Goal: Information Seeking & Learning: Learn about a topic

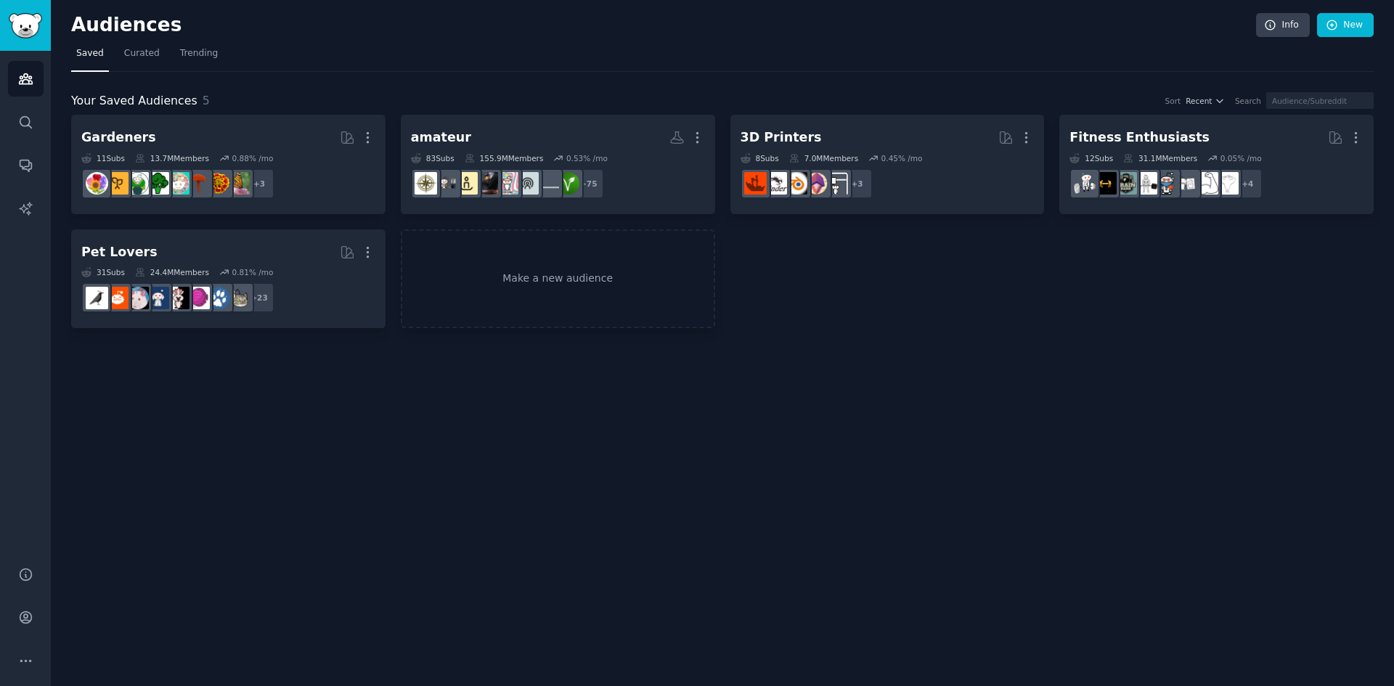
click at [544, 79] on div "Your Saved Audiences 5 Sort Recent Search Gardeners More 11 Sub s 13.7M Members…" at bounding box center [722, 200] width 1303 height 257
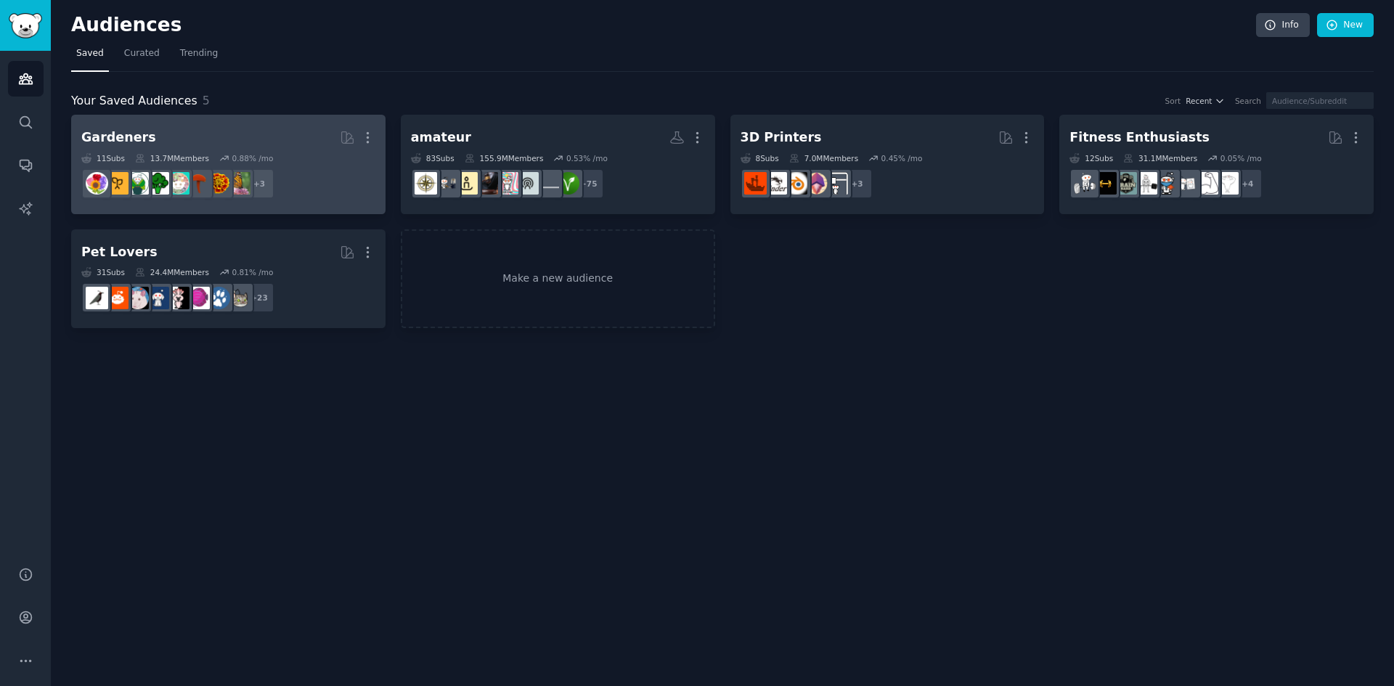
click at [303, 139] on h2 "Gardeners More" at bounding box center [228, 137] width 294 height 25
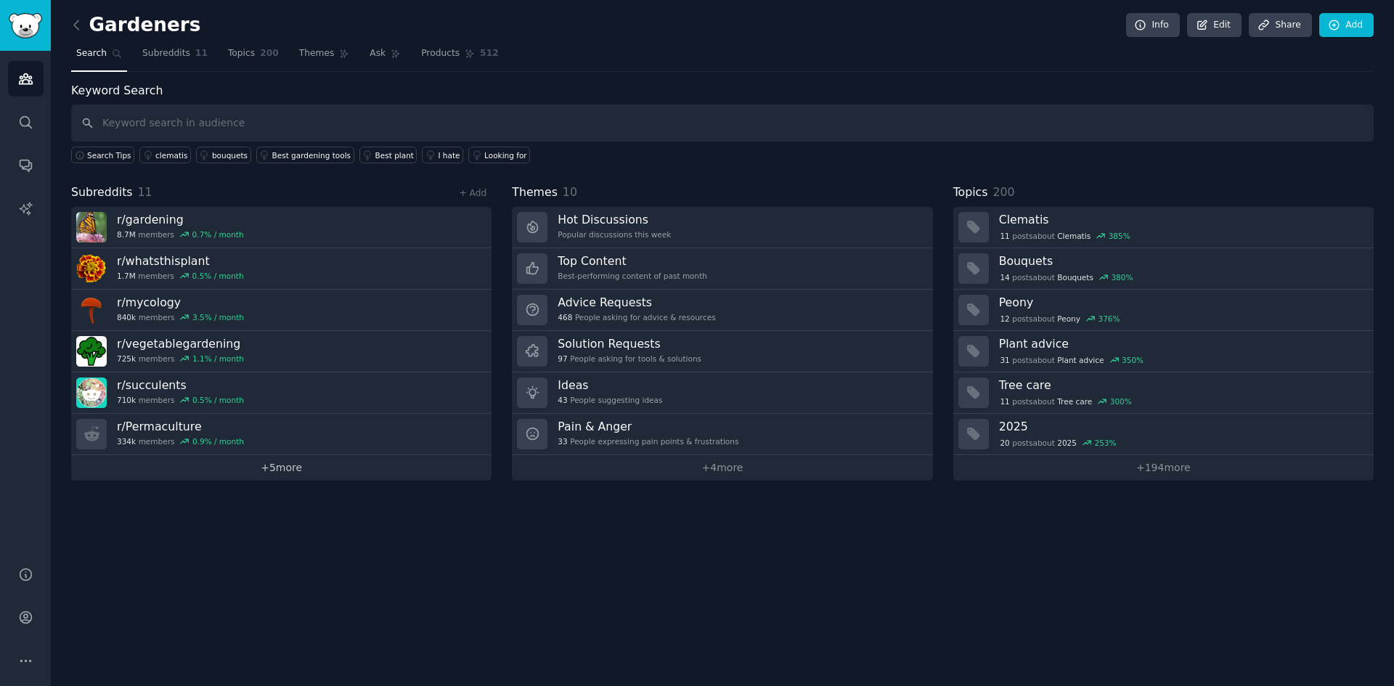
click at [297, 468] on link "+ 5 more" at bounding box center [281, 467] width 420 height 25
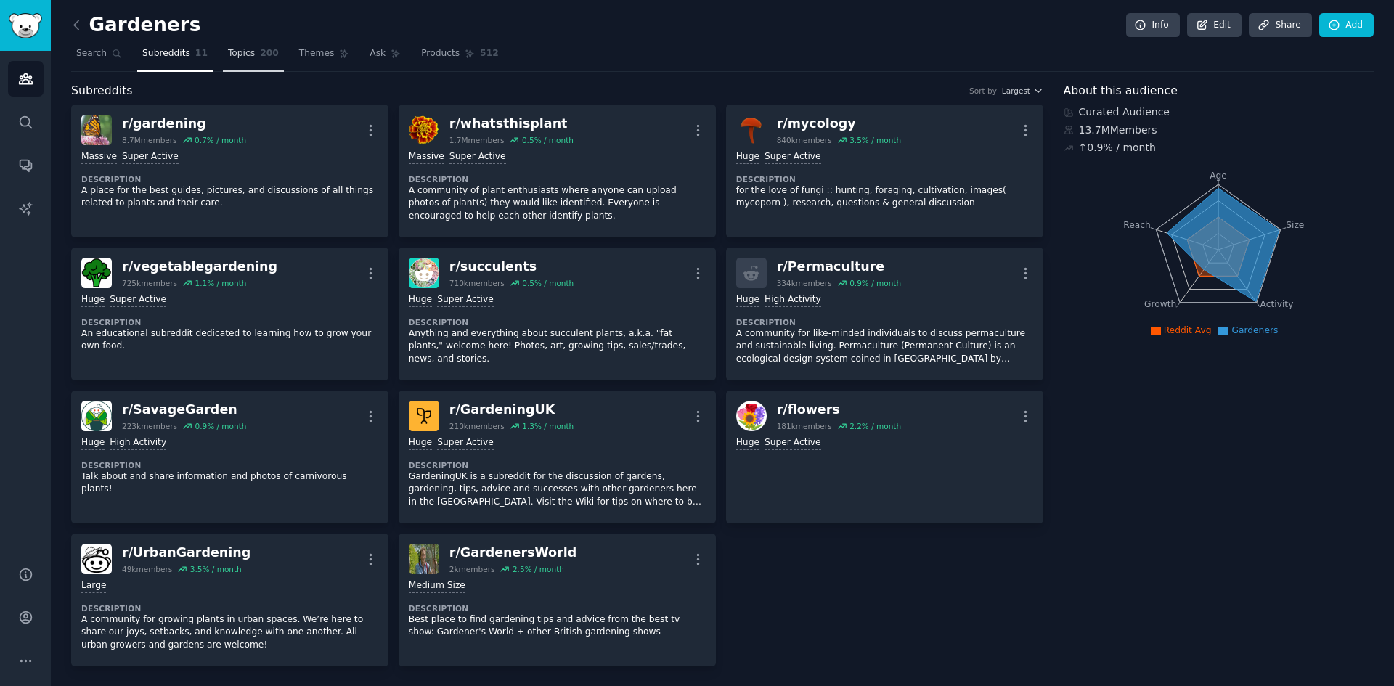
click at [237, 52] on span "Topics" at bounding box center [241, 53] width 27 height 13
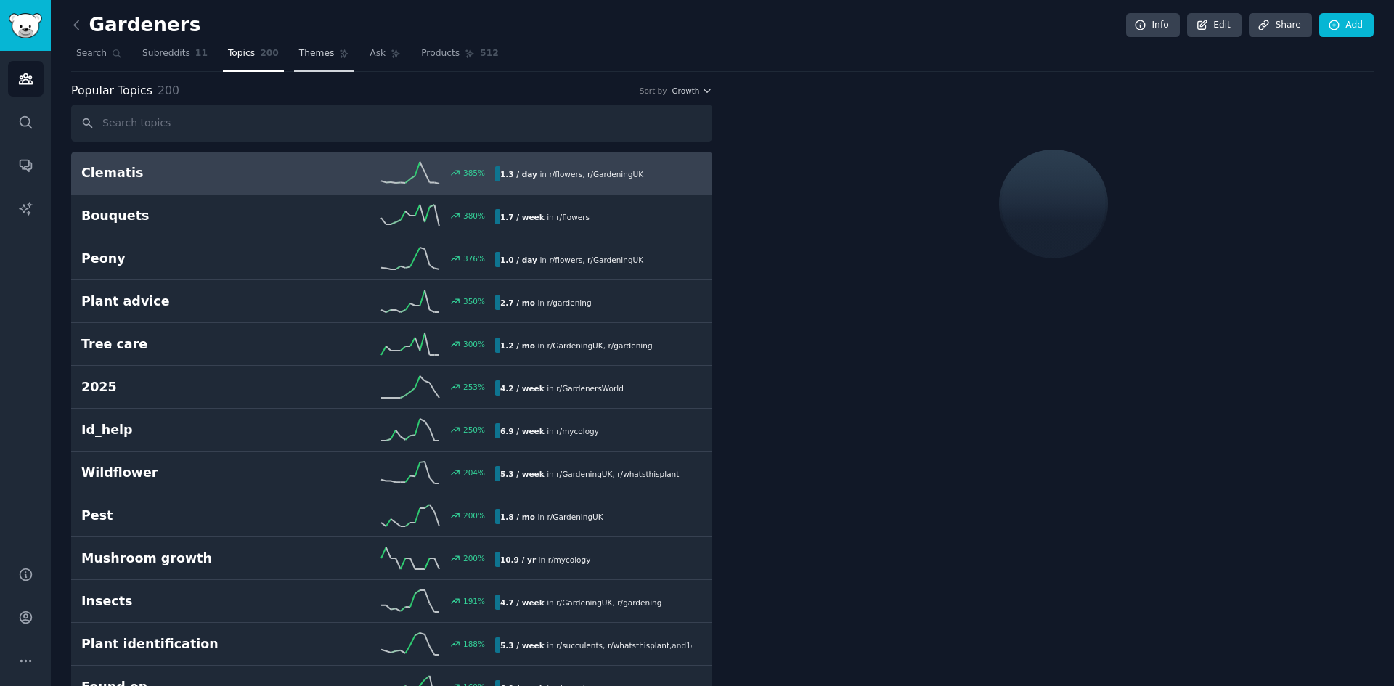
click at [304, 49] on span "Themes" at bounding box center [317, 53] width 36 height 13
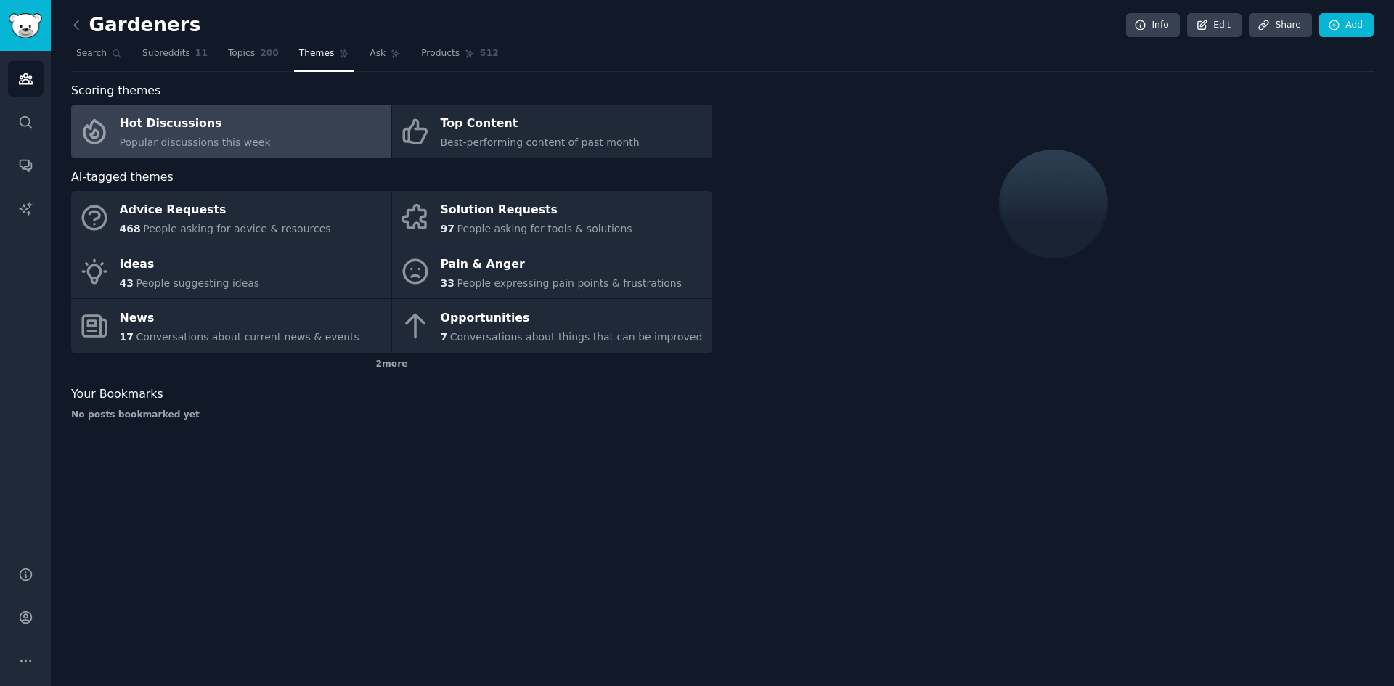
click at [193, 185] on div "AI-tagged themes" at bounding box center [391, 177] width 641 height 18
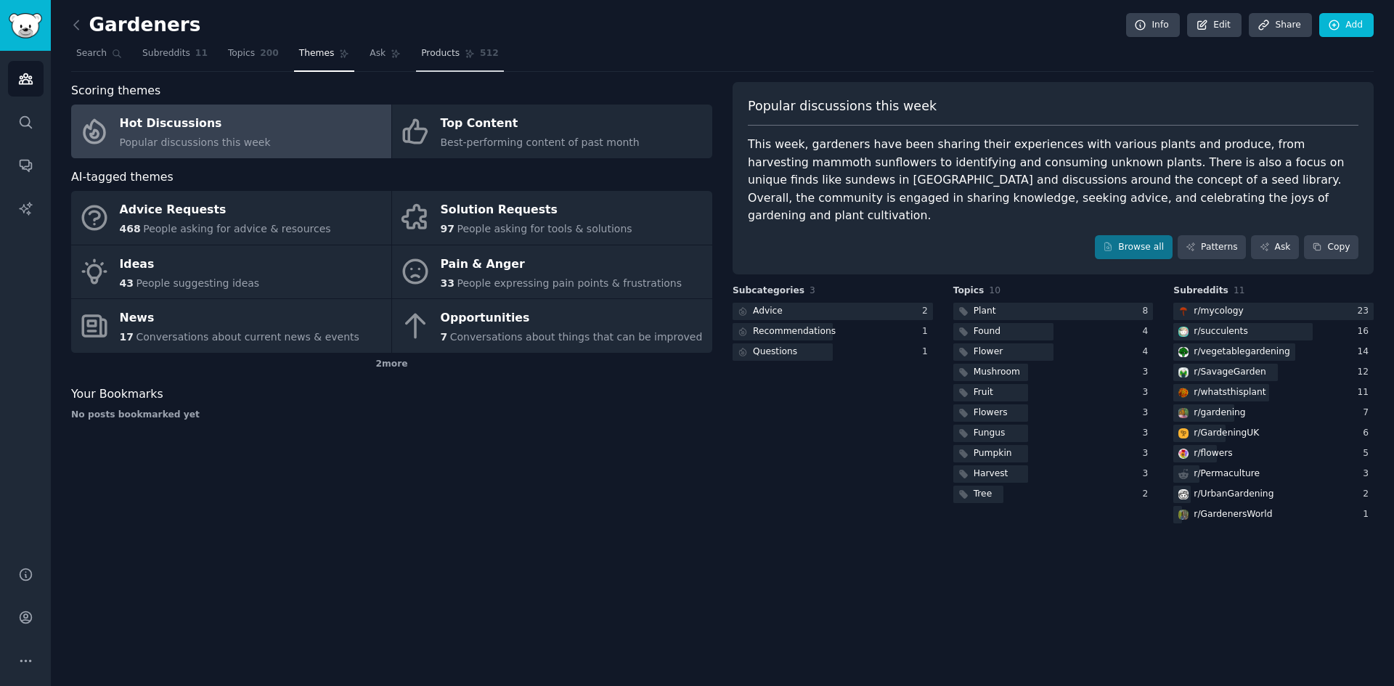
click at [421, 57] on span "Products" at bounding box center [440, 53] width 38 height 13
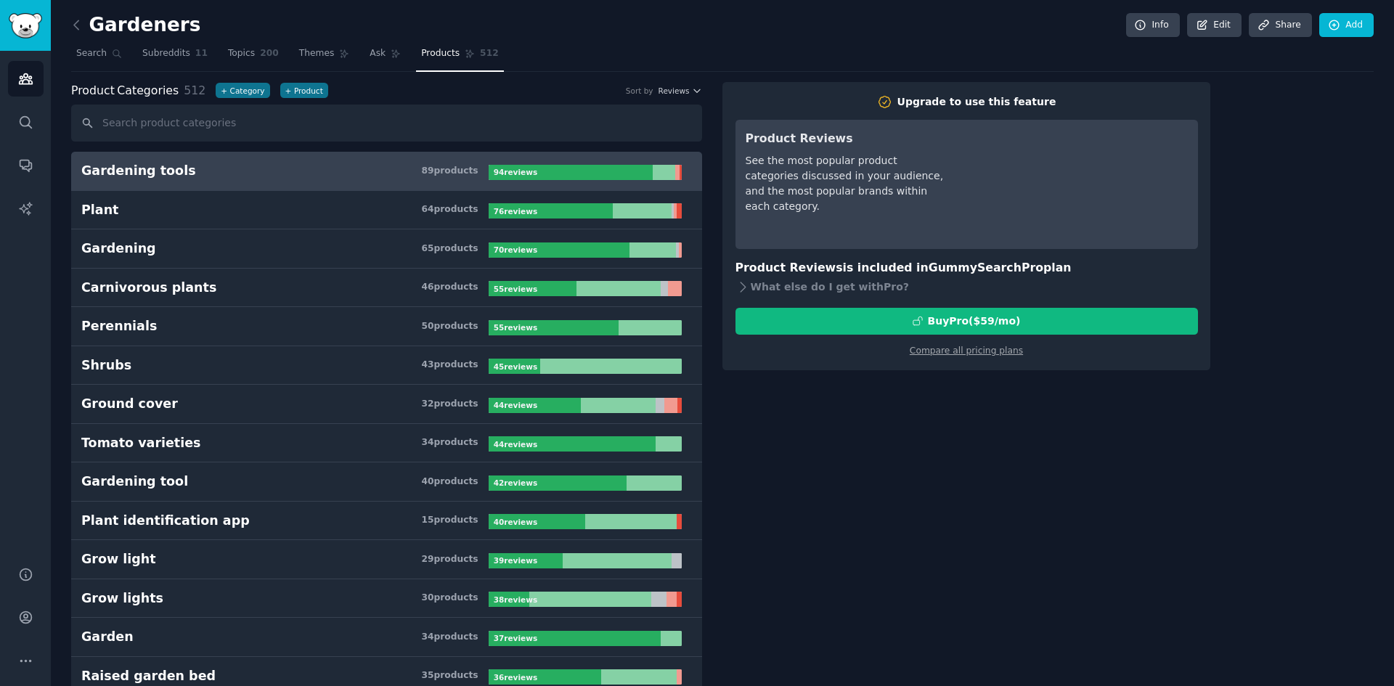
click at [275, 60] on nav "Search Subreddits 11 Topics 200 Themes Ask Products 512" at bounding box center [722, 57] width 1303 height 30
click at [299, 52] on span "Themes" at bounding box center [317, 53] width 36 height 13
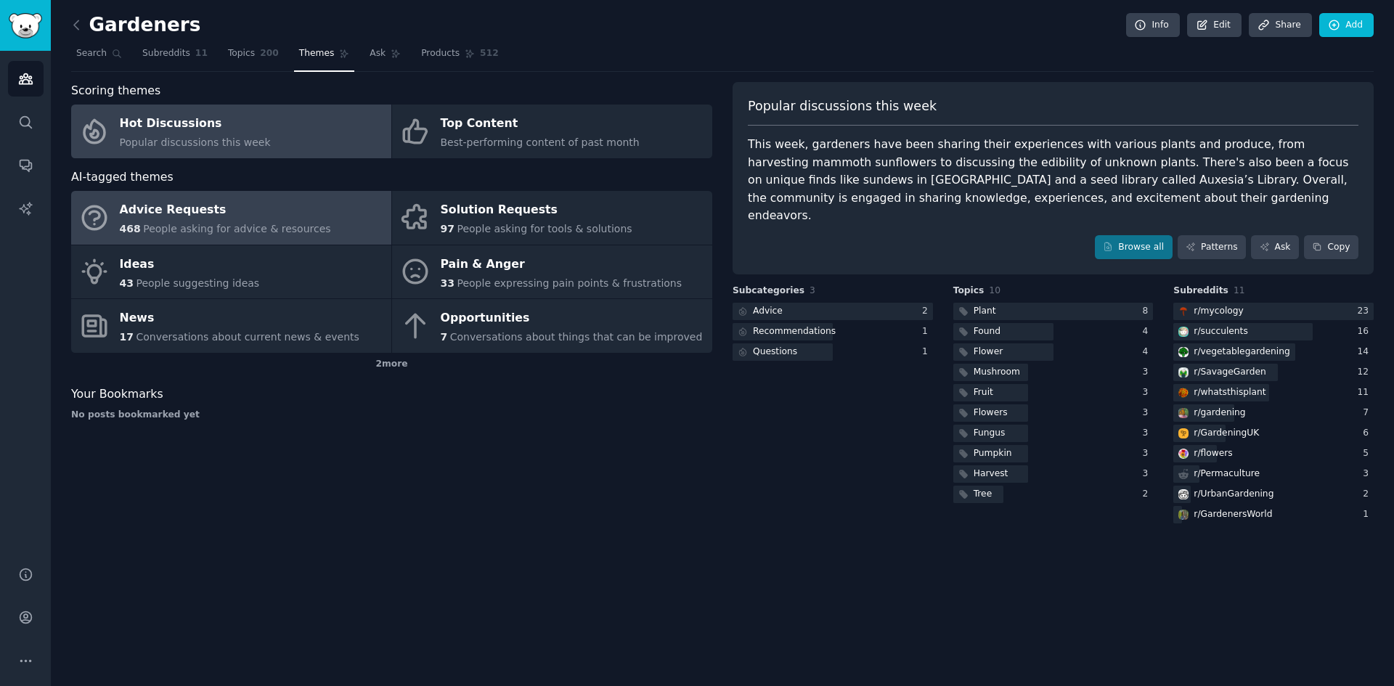
click at [240, 221] on div "468 People asking for advice & resources" at bounding box center [225, 228] width 211 height 15
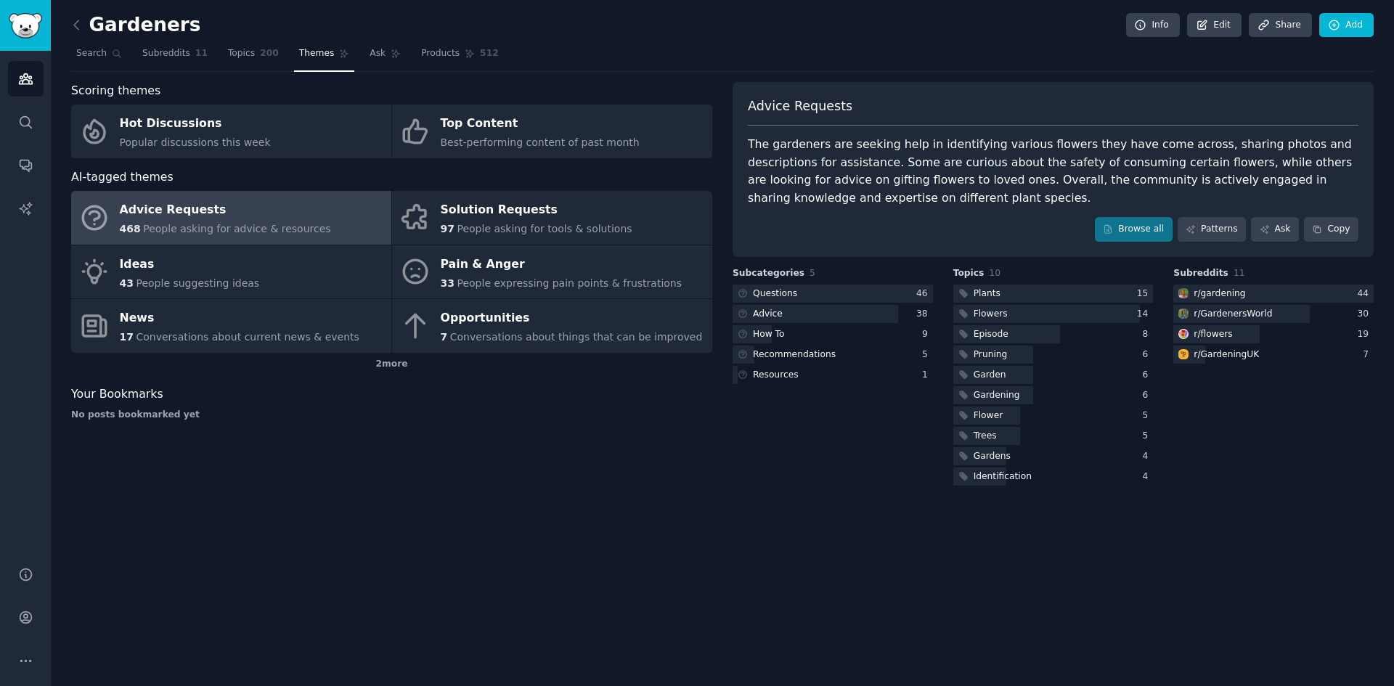
click at [569, 563] on div "Gardeners Info Edit Share Add Search Subreddits 11 Topics 200 Themes Ask Produc…" at bounding box center [722, 343] width 1343 height 686
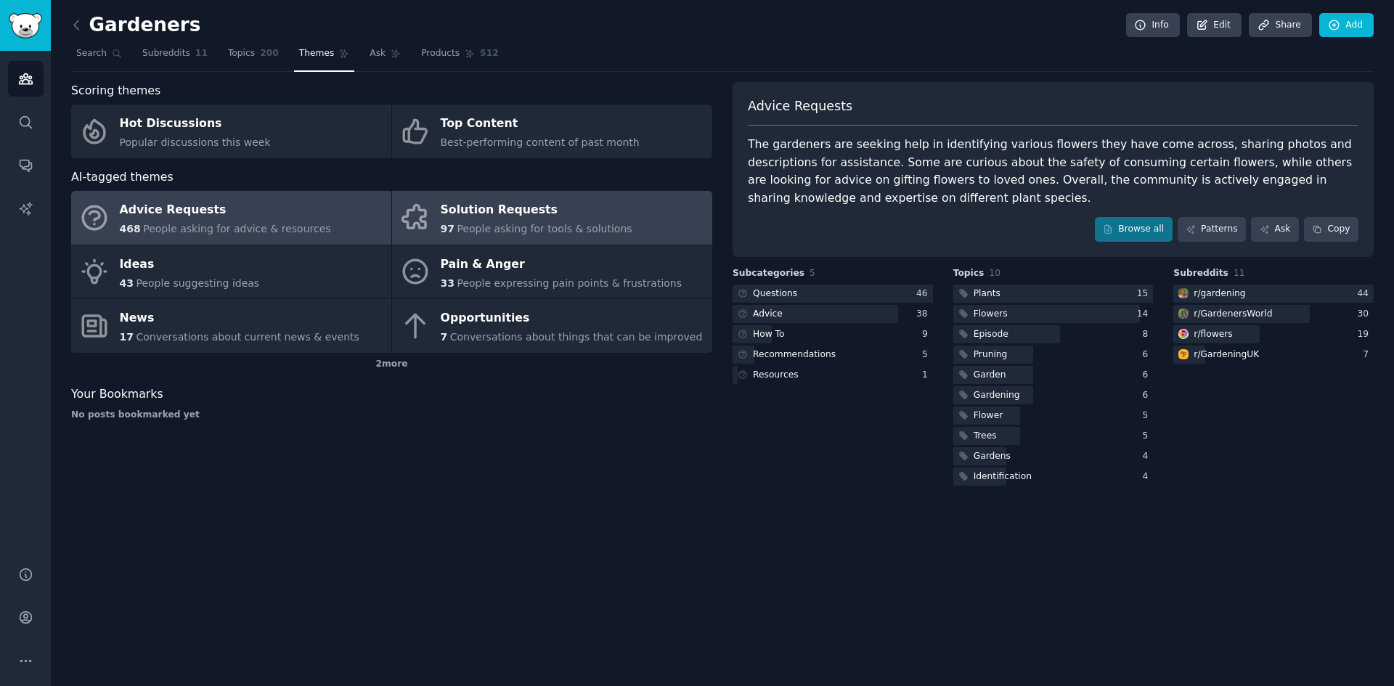
click at [546, 224] on span "People asking for tools & solutions" at bounding box center [544, 229] width 175 height 12
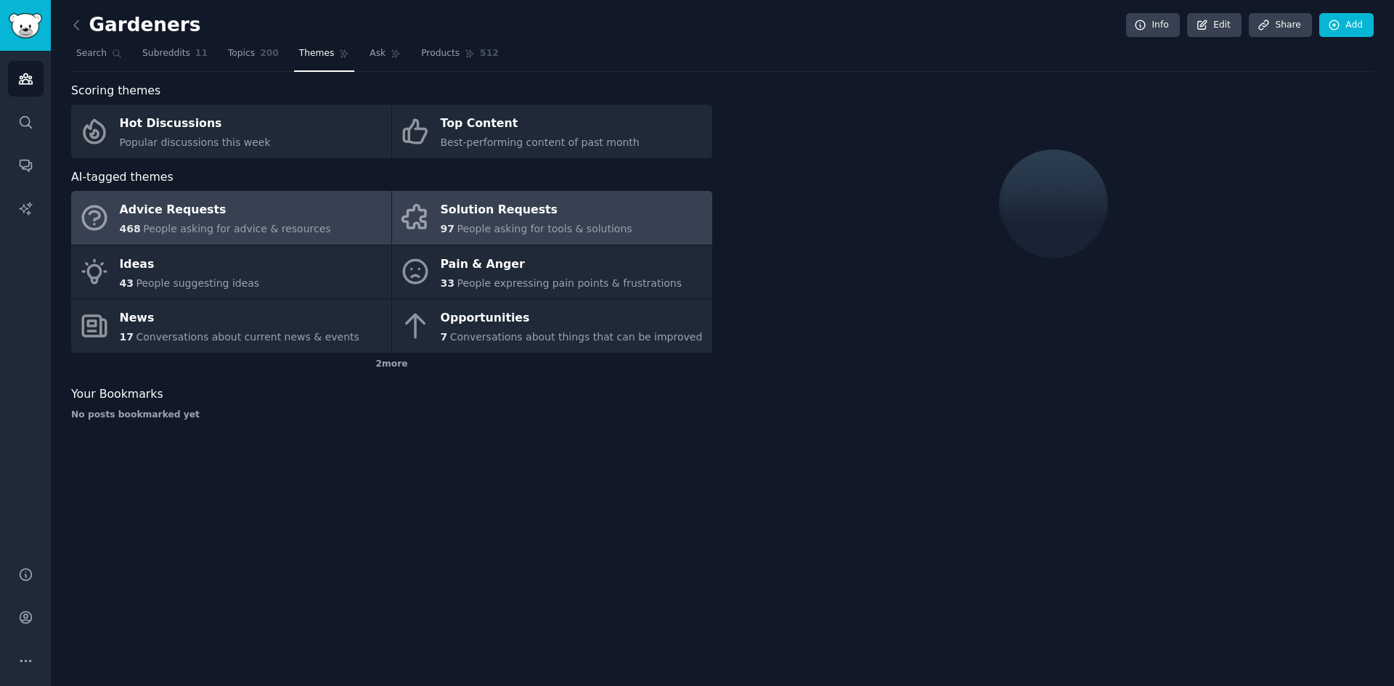
click at [281, 225] on span "People asking for advice & resources" at bounding box center [236, 229] width 187 height 12
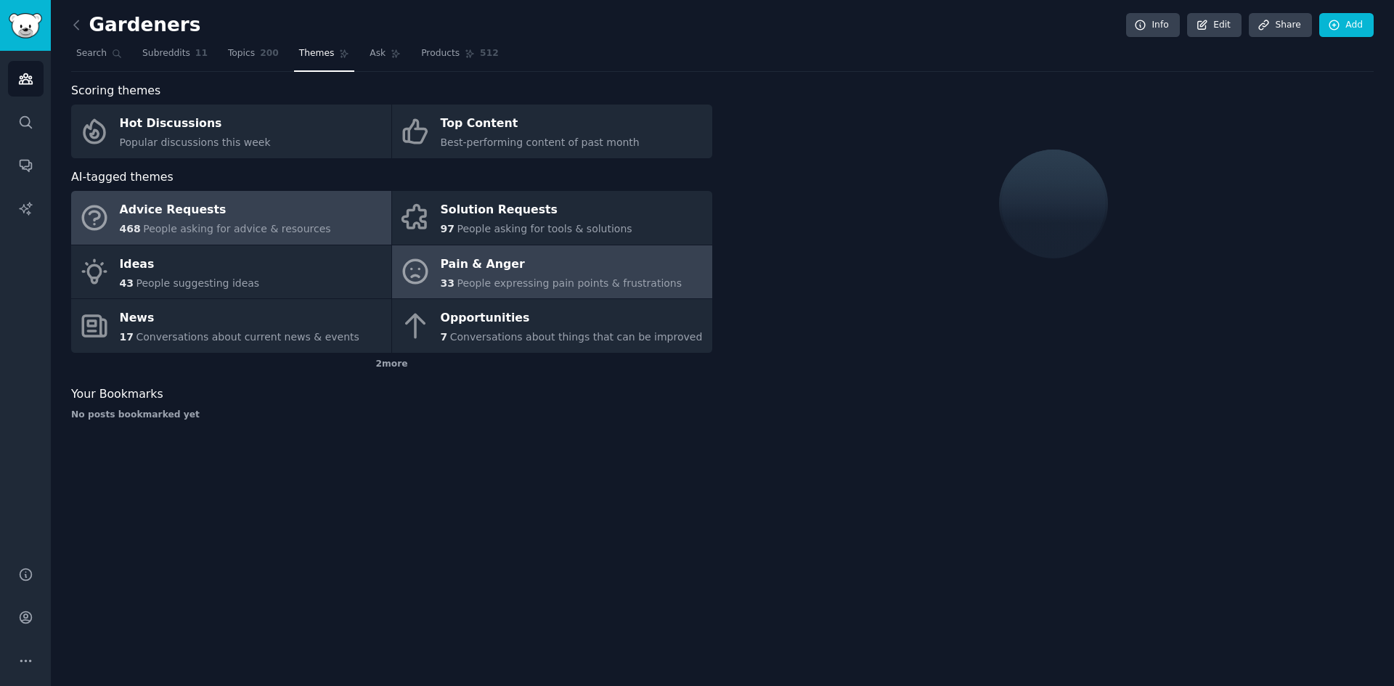
click at [537, 287] on span "People expressing pain points & frustrations" at bounding box center [569, 283] width 225 height 12
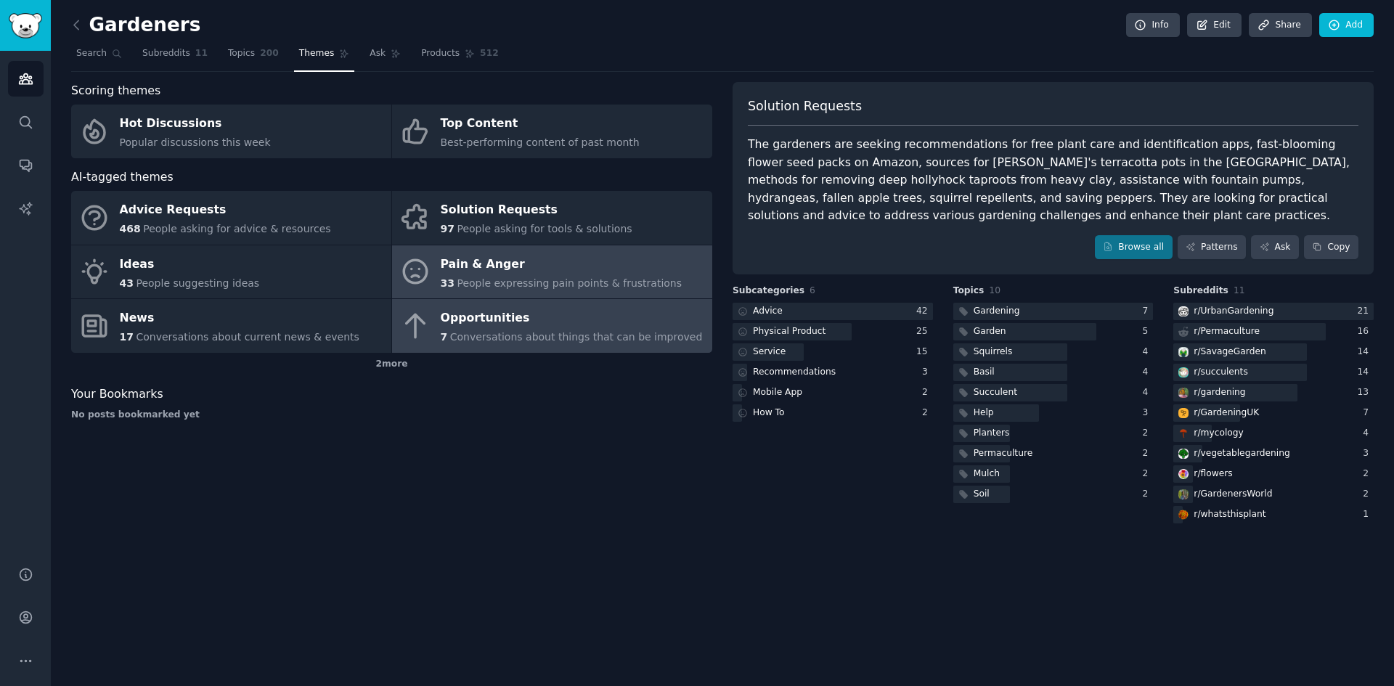
click at [524, 336] on span "Conversations about things that can be improved" at bounding box center [576, 337] width 253 height 12
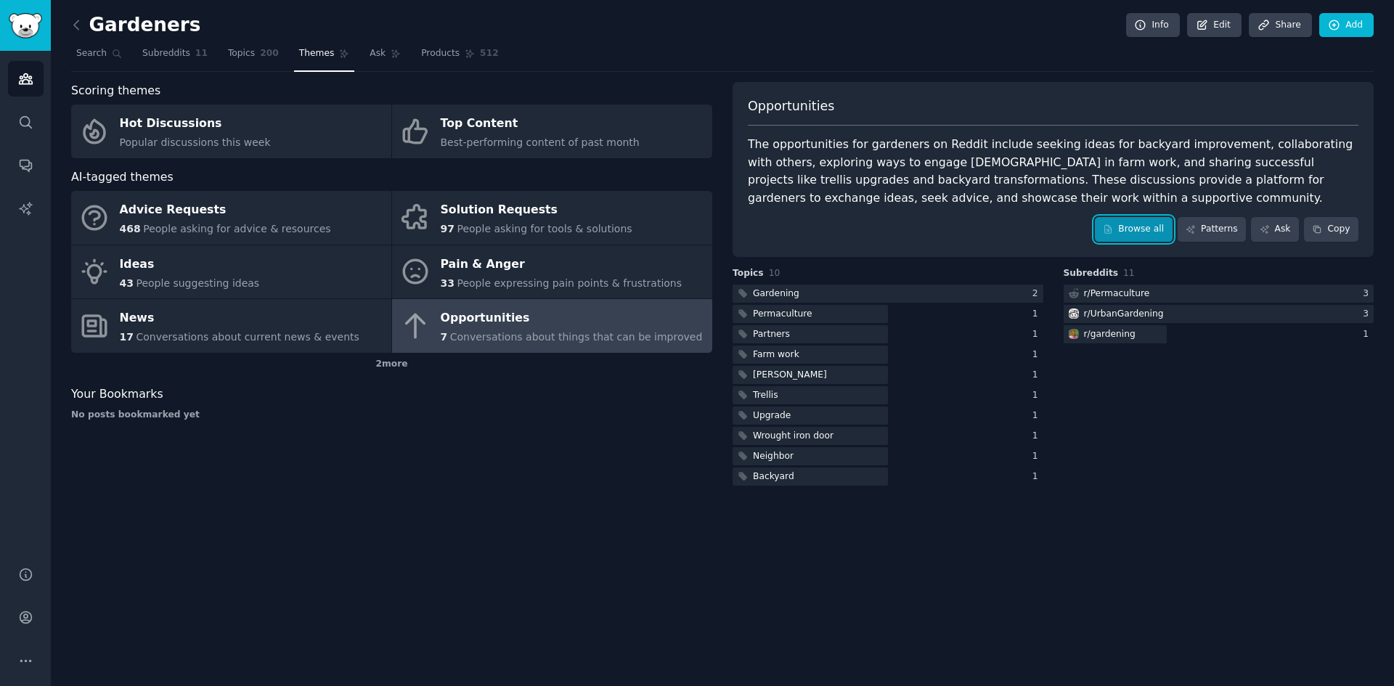
click at [1152, 229] on link "Browse all" at bounding box center [1134, 229] width 78 height 25
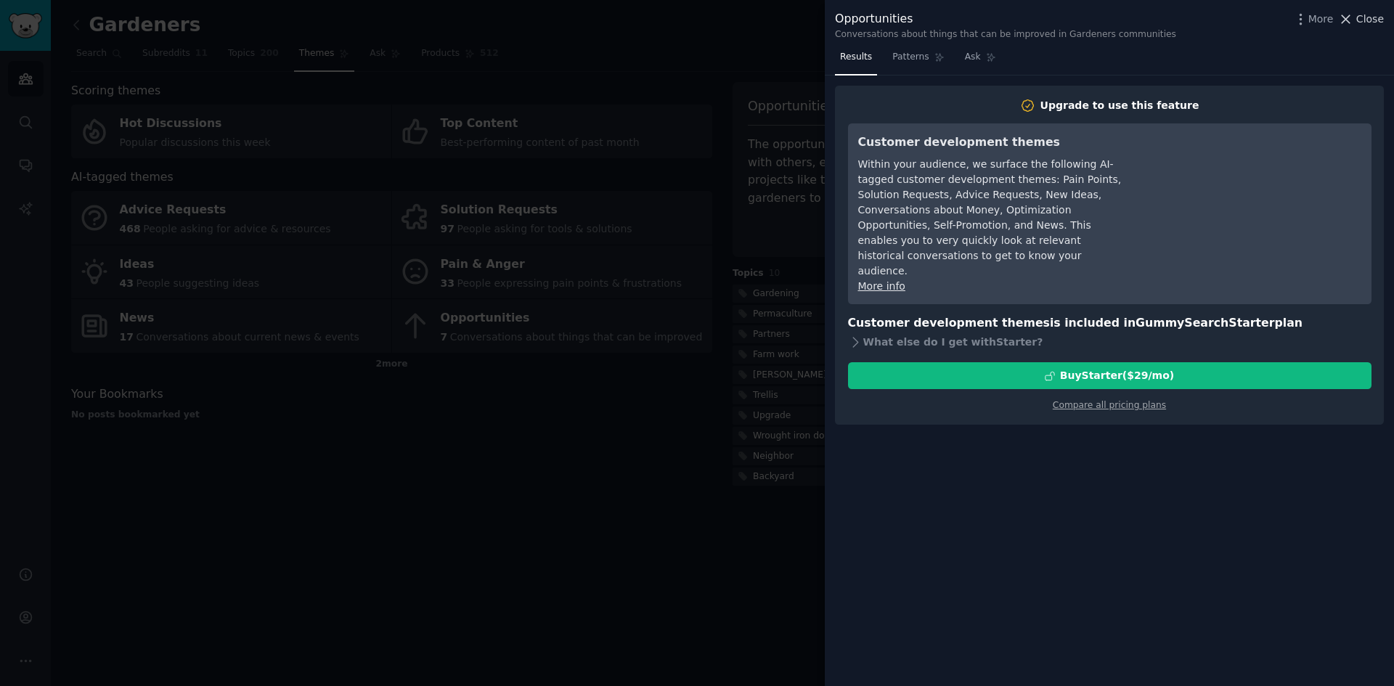
click at [1359, 15] on button "Close" at bounding box center [1361, 19] width 46 height 15
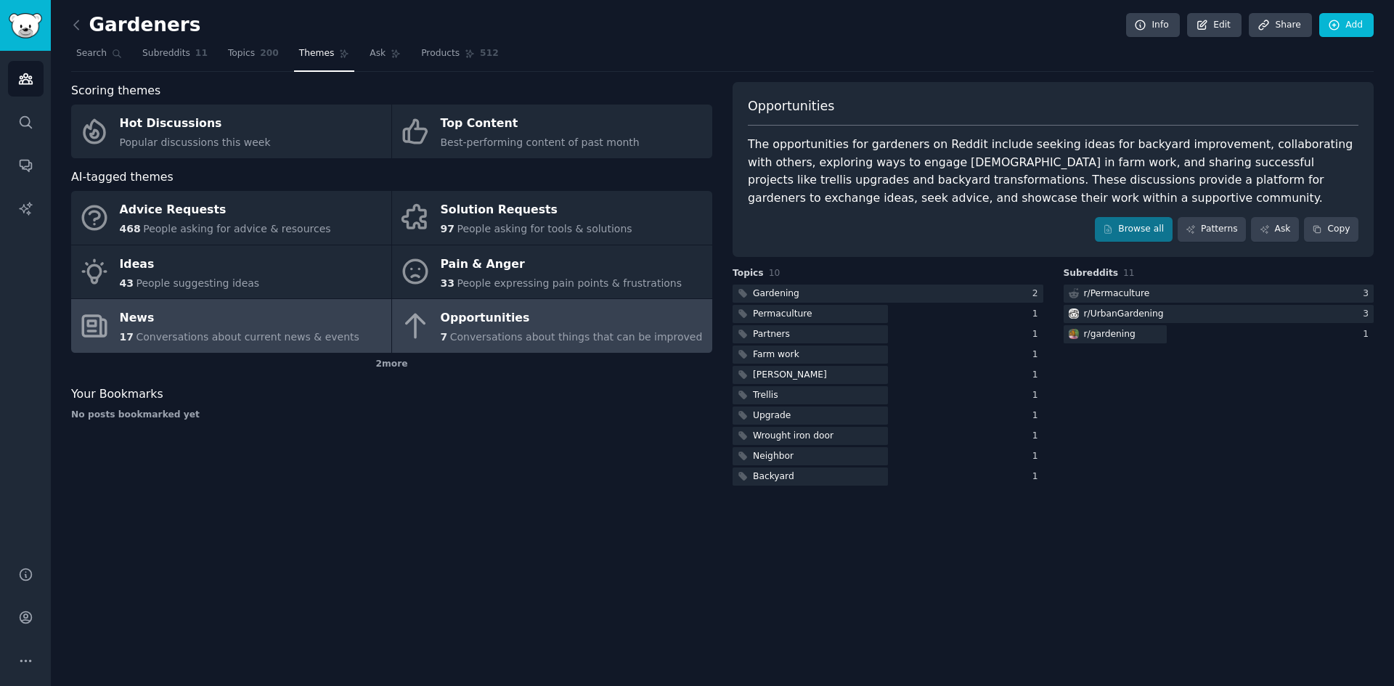
click at [219, 348] on link "News 17 Conversations about current news & events" at bounding box center [231, 326] width 320 height 54
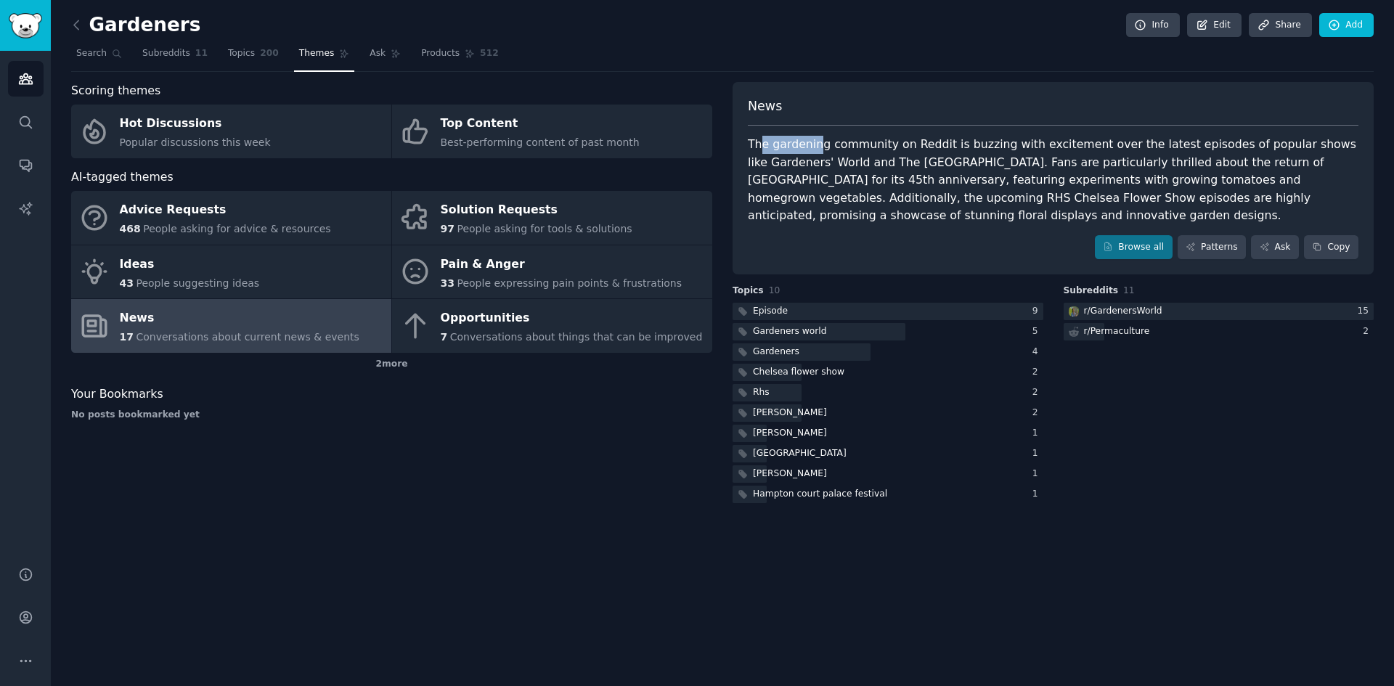
drag, startPoint x: 760, startPoint y: 150, endPoint x: 827, endPoint y: 150, distance: 67.5
click at [823, 150] on div "The gardening community on Reddit is buzzing with excitement over the latest ep…" at bounding box center [1053, 180] width 611 height 89
drag, startPoint x: 845, startPoint y: 150, endPoint x: 1017, endPoint y: 149, distance: 171.4
click at [1002, 149] on div "The gardening community on Reddit is buzzing with excitement over the latest ep…" at bounding box center [1053, 180] width 611 height 89
drag, startPoint x: 1025, startPoint y: 149, endPoint x: 1272, endPoint y: 151, distance: 246.9
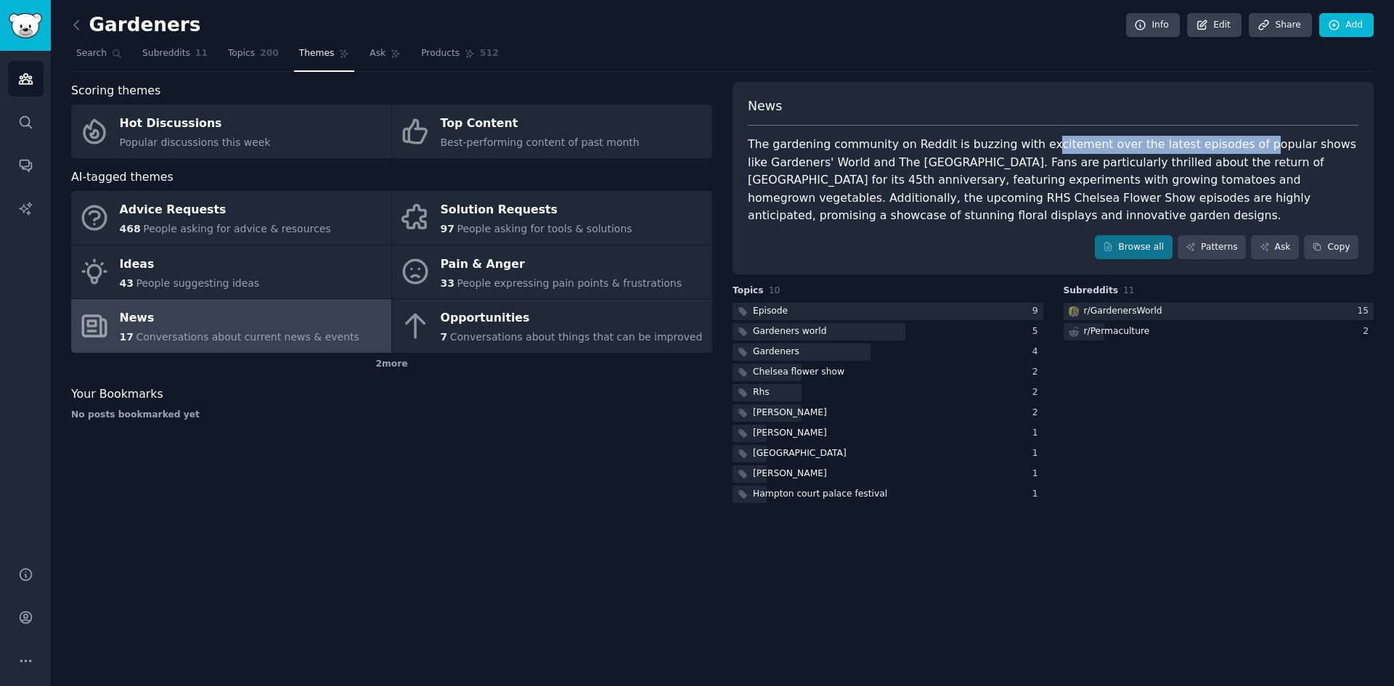
click at [1260, 150] on div "The gardening community on Reddit is buzzing with excitement over the latest ep…" at bounding box center [1053, 180] width 611 height 89
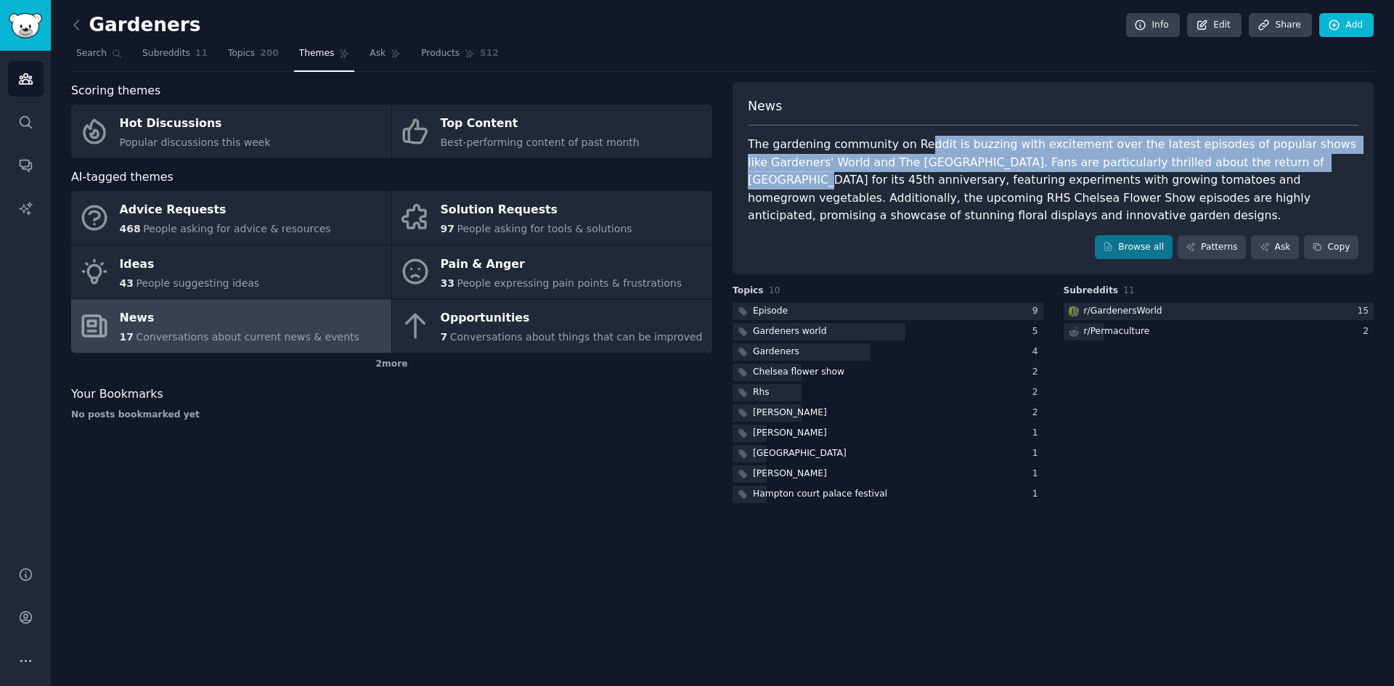
drag, startPoint x: 1300, startPoint y: 153, endPoint x: 890, endPoint y: 168, distance: 409.8
click at [900, 153] on div "The gardening community on Reddit is buzzing with excitement over the latest ep…" at bounding box center [1053, 180] width 611 height 89
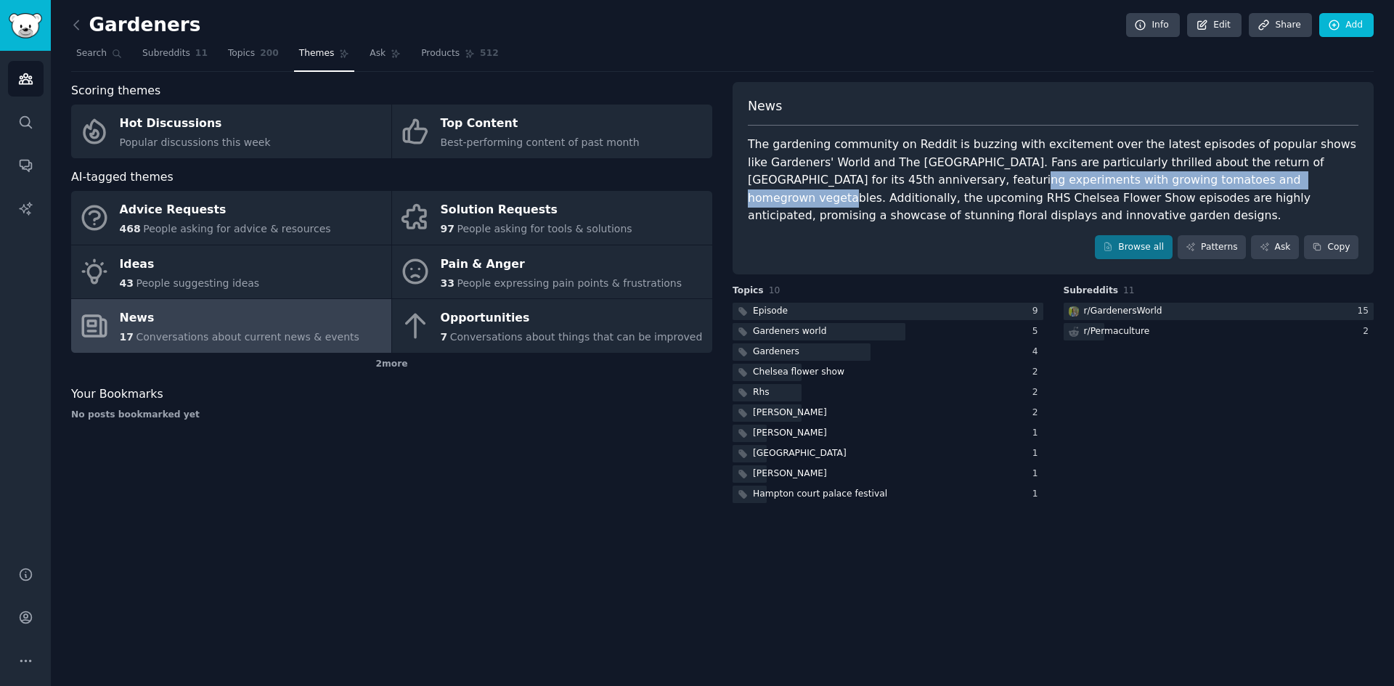
drag, startPoint x: 885, startPoint y: 186, endPoint x: 1261, endPoint y: 187, distance: 376.2
click at [1225, 187] on div "The gardening community on Reddit is buzzing with excitement over the latest ep…" at bounding box center [1053, 180] width 611 height 89
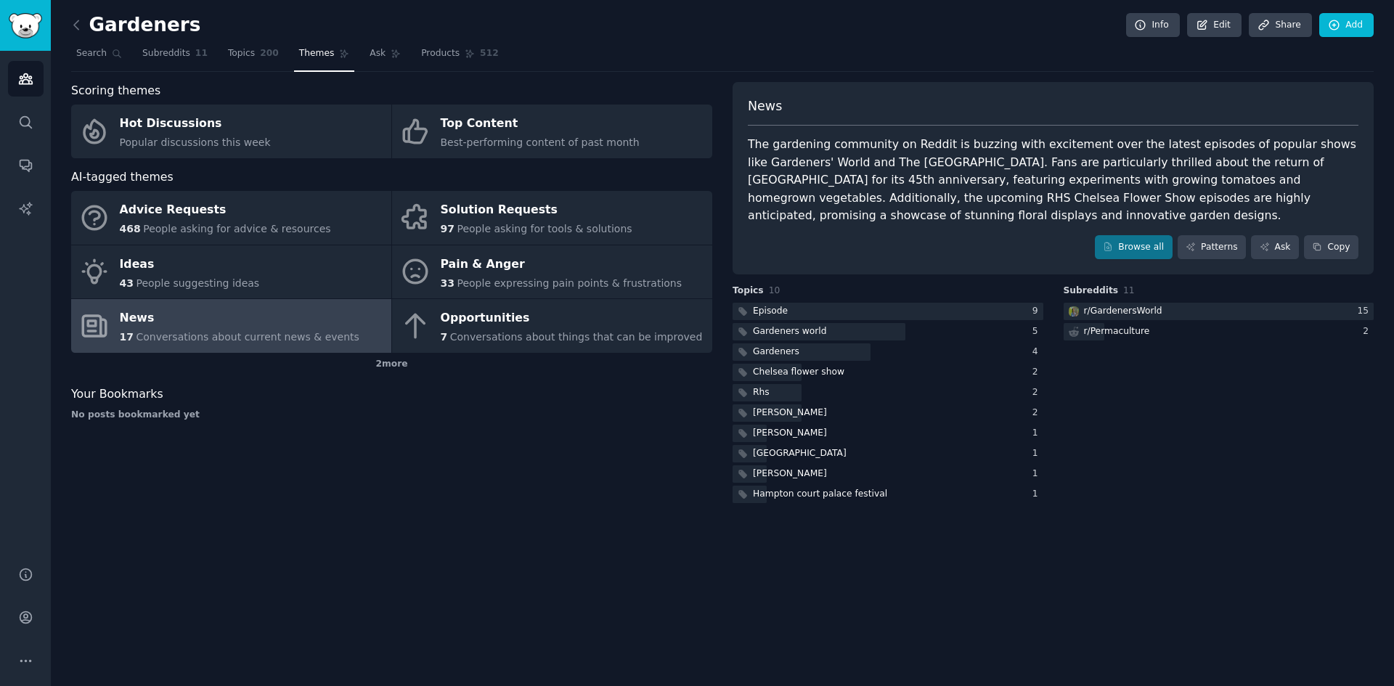
click at [1261, 187] on div "The gardening community on Reddit is buzzing with excitement over the latest ep…" at bounding box center [1053, 180] width 611 height 89
click at [805, 336] on div "Gardeners world" at bounding box center [789, 331] width 73 height 13
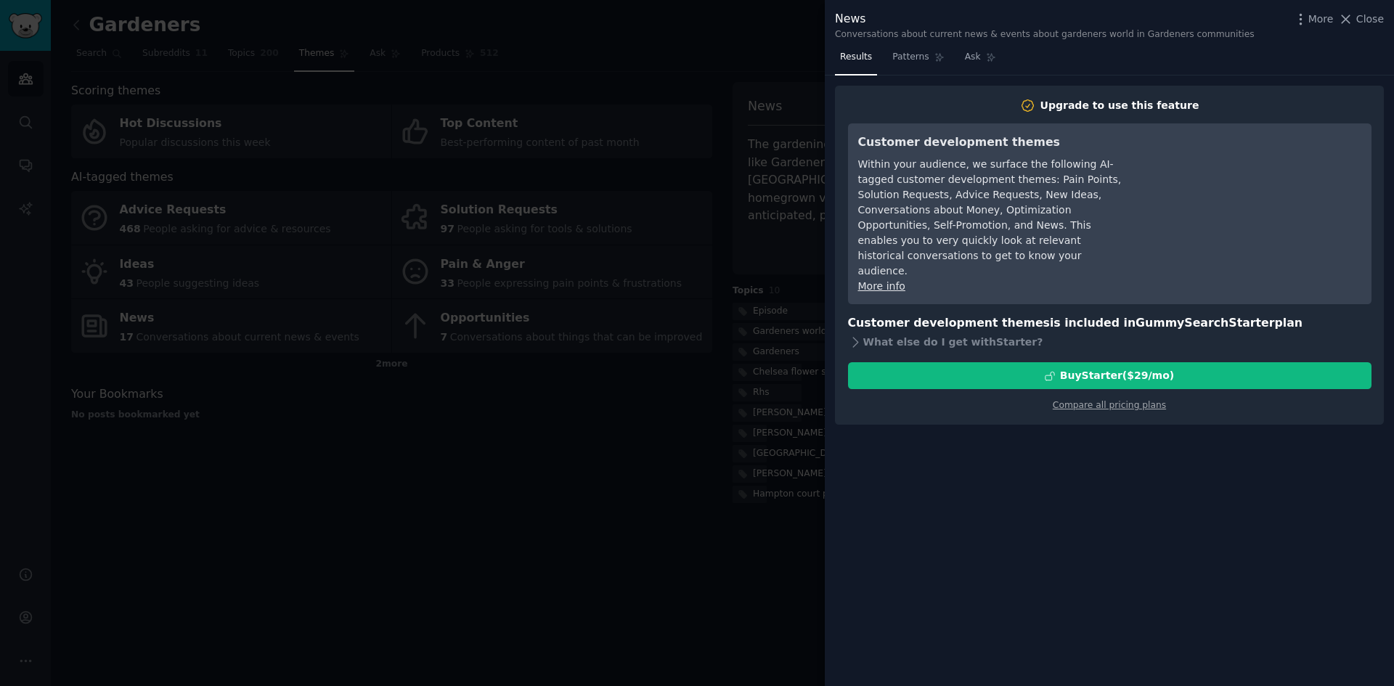
drag, startPoint x: 880, startPoint y: 294, endPoint x: 1173, endPoint y: 289, distance: 293.4
click at [1173, 314] on h3 "Customer development themes is included in GummySearch Starter plan" at bounding box center [1110, 323] width 524 height 18
click at [1134, 418] on div "Results Patterns Ask Upgrade to use this feature Customer development themes Wi…" at bounding box center [1109, 366] width 569 height 640
click at [1362, 21] on span "Close" at bounding box center [1370, 19] width 28 height 15
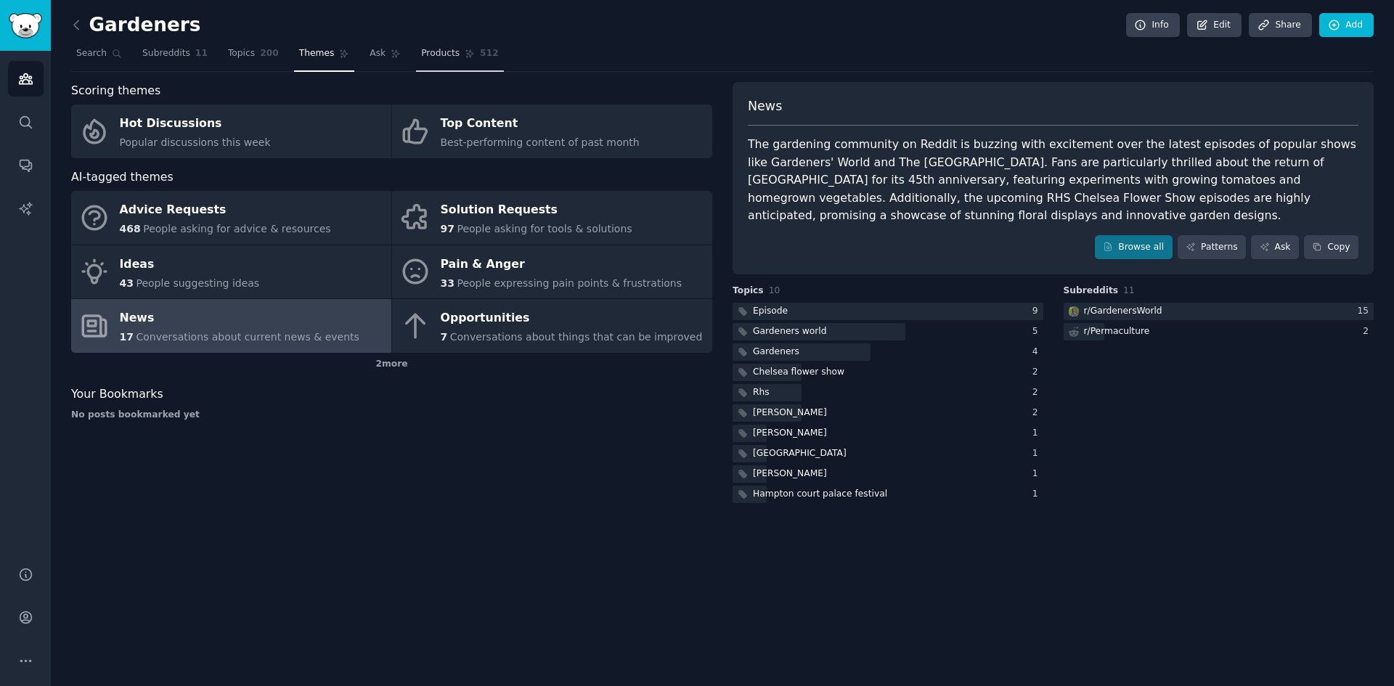
click at [424, 59] on span "Products" at bounding box center [440, 53] width 38 height 13
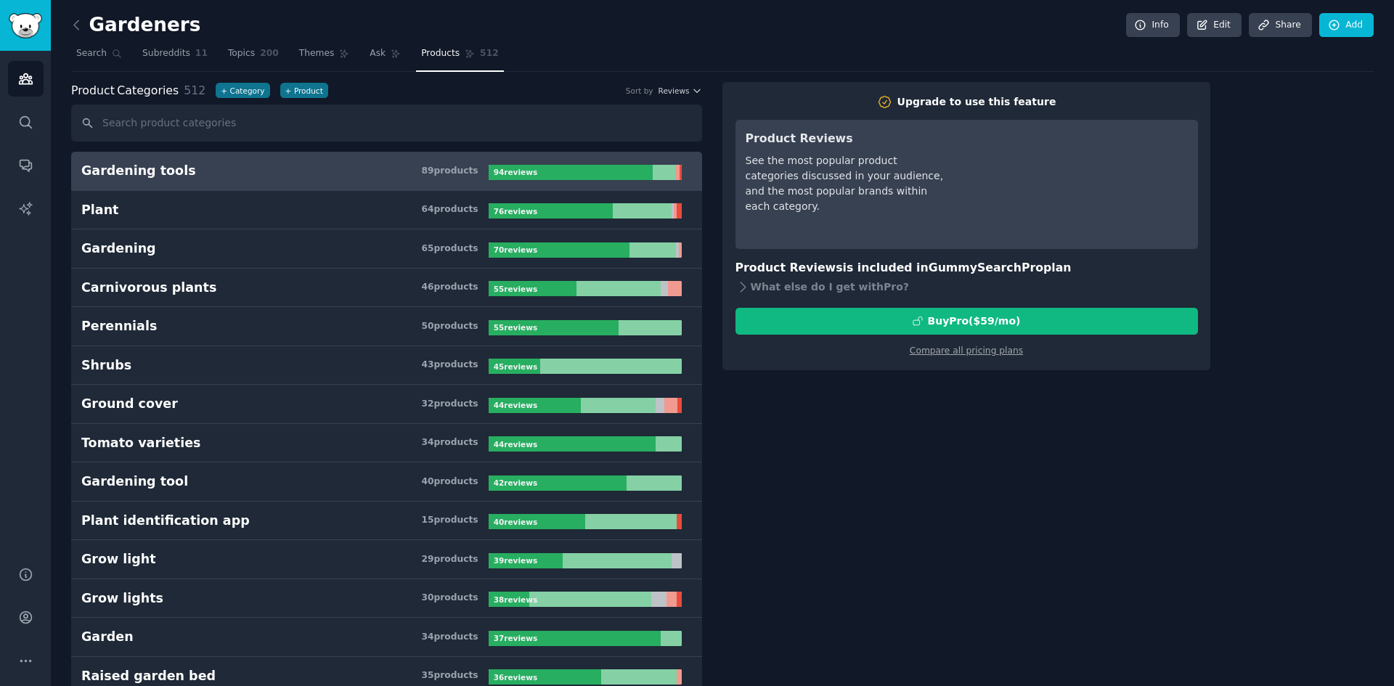
click at [383, 175] on h3 "Gardening tools 89 product s" at bounding box center [284, 171] width 407 height 18
click at [105, 59] on link "Search" at bounding box center [99, 57] width 56 height 30
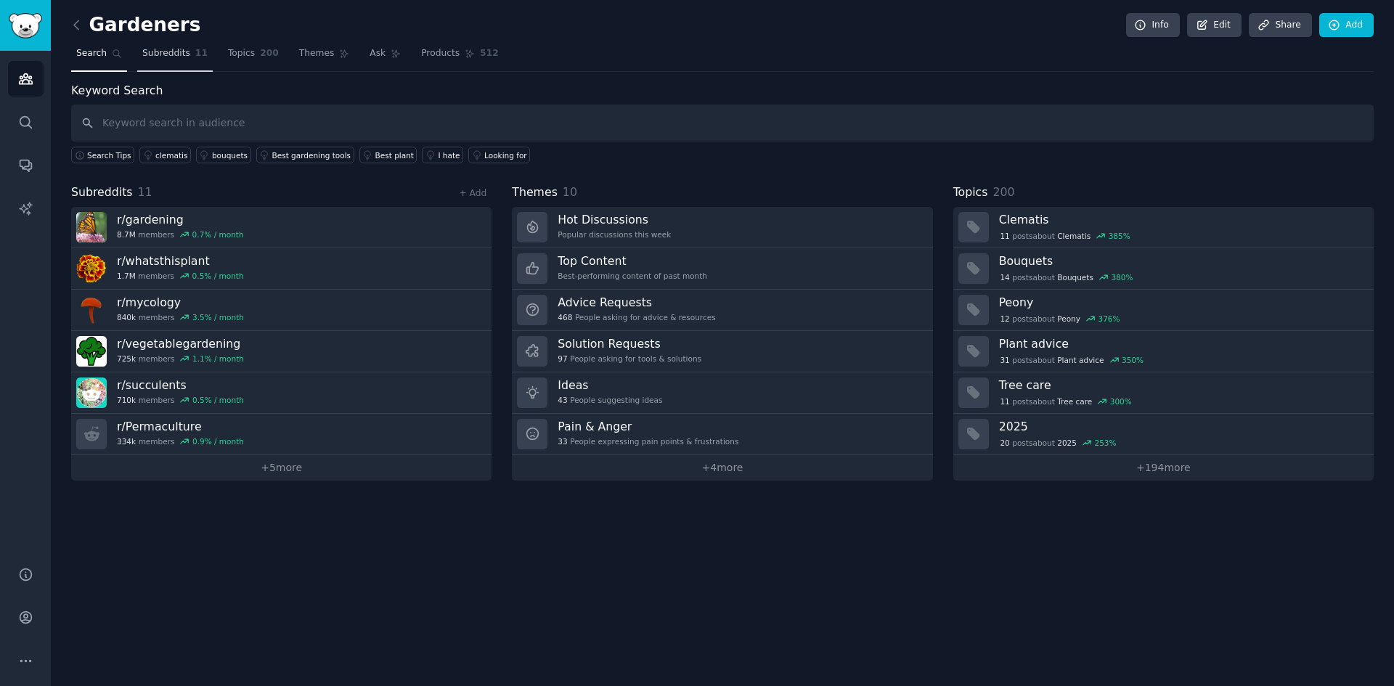
click at [179, 56] on span "Subreddits" at bounding box center [166, 53] width 48 height 13
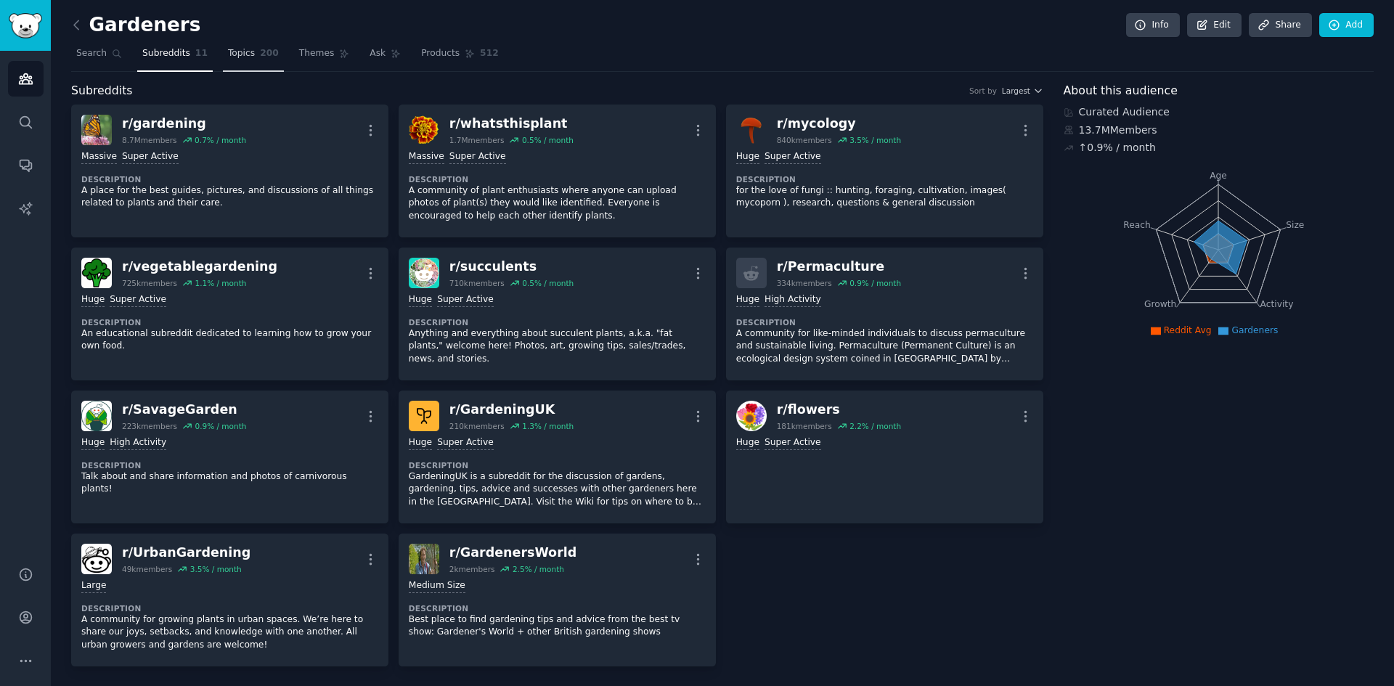
click at [240, 66] on link "Topics 200" at bounding box center [253, 57] width 61 height 30
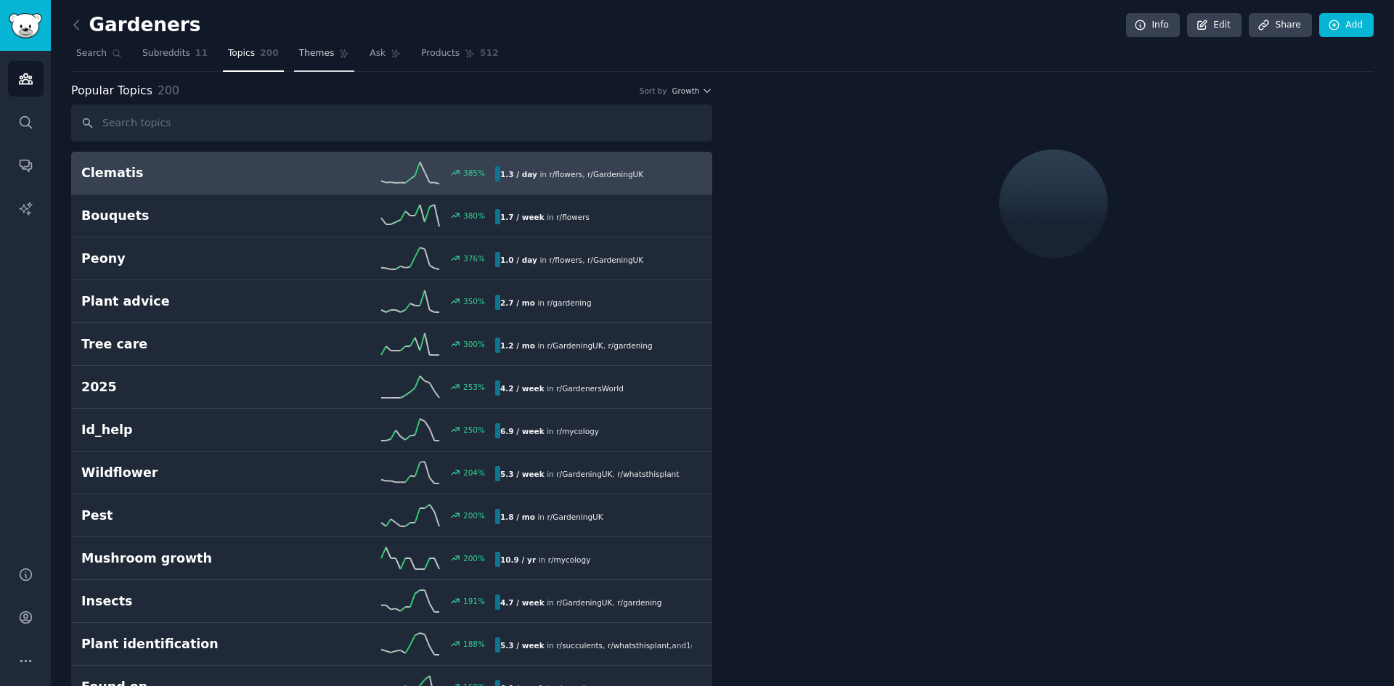
click at [305, 58] on span "Themes" at bounding box center [317, 53] width 36 height 13
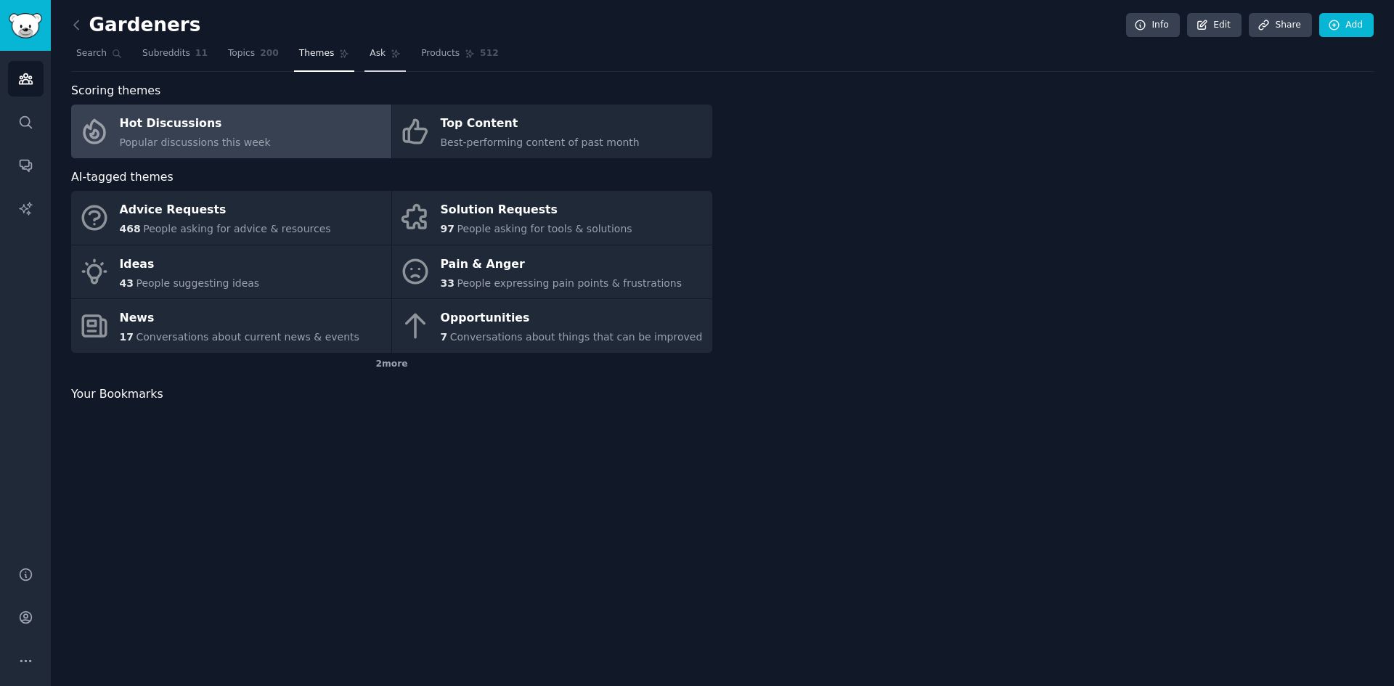
click at [381, 57] on link "Ask" at bounding box center [385, 57] width 41 height 30
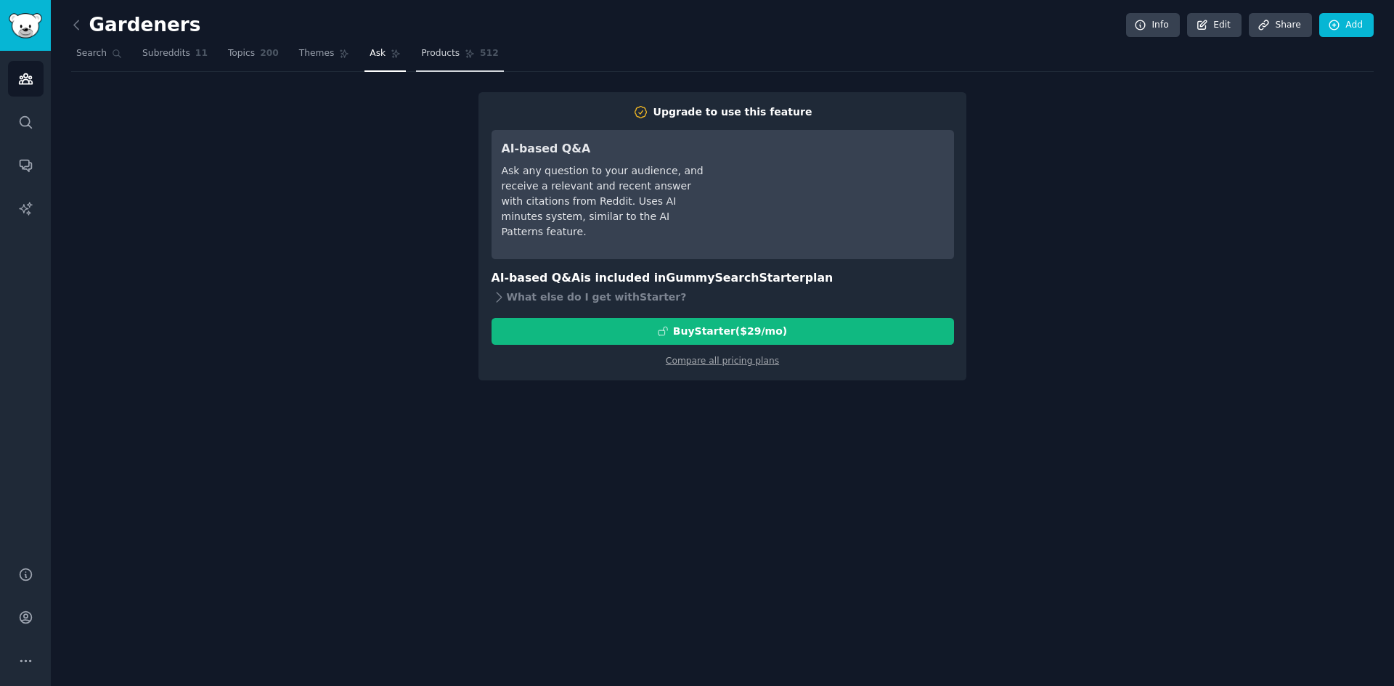
click at [422, 57] on span "Products" at bounding box center [440, 53] width 38 height 13
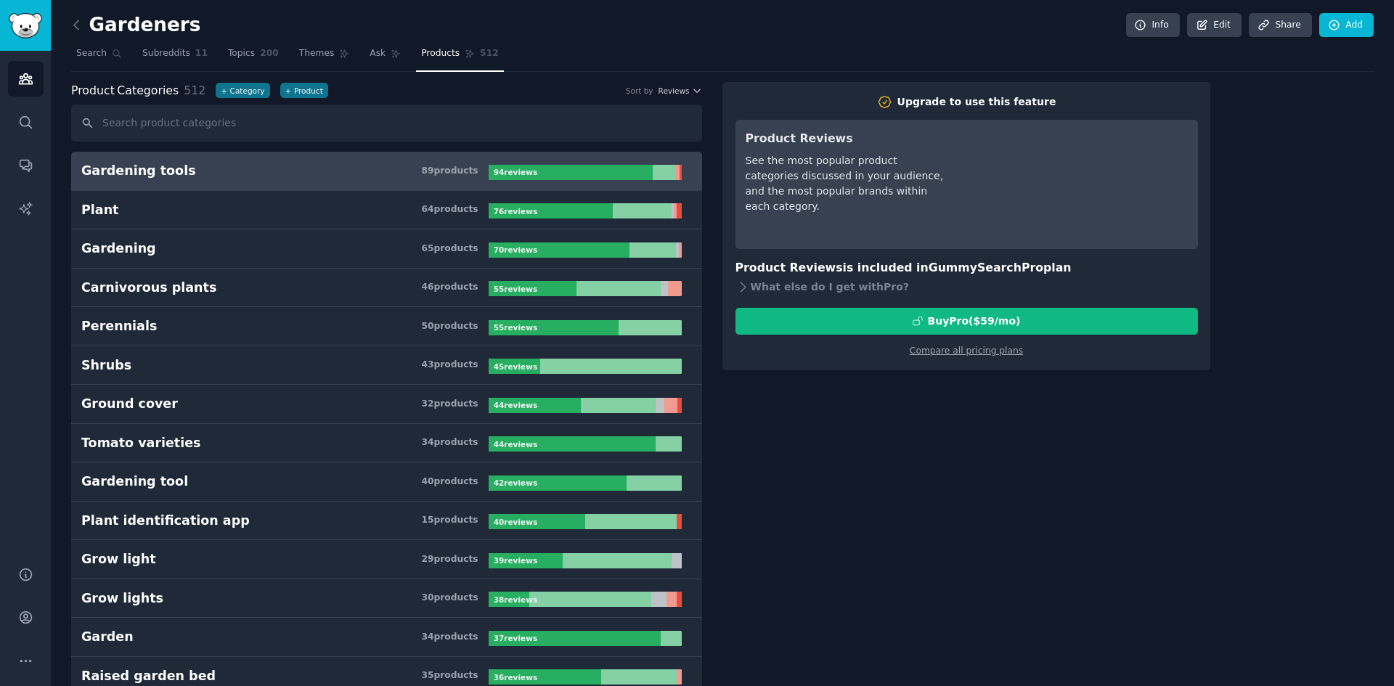
click at [480, 58] on span "512" at bounding box center [489, 53] width 19 height 13
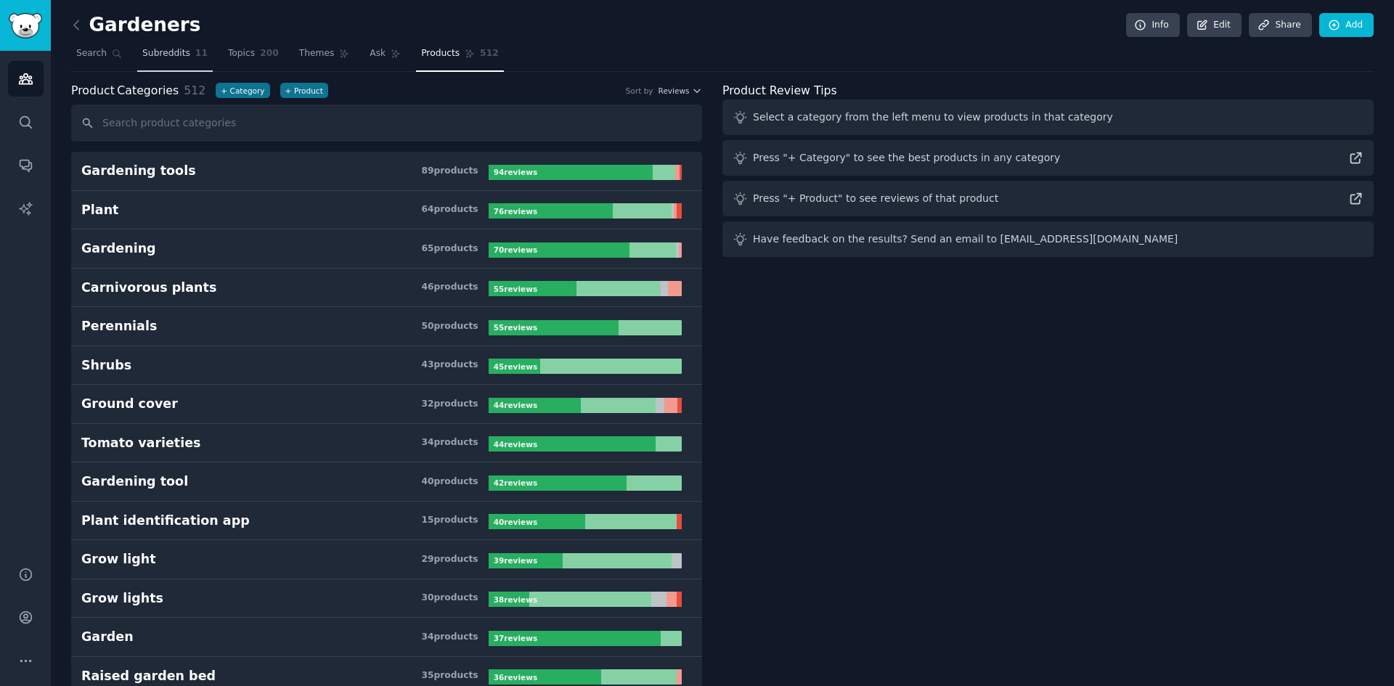
click at [179, 60] on span "Subreddits" at bounding box center [166, 53] width 48 height 13
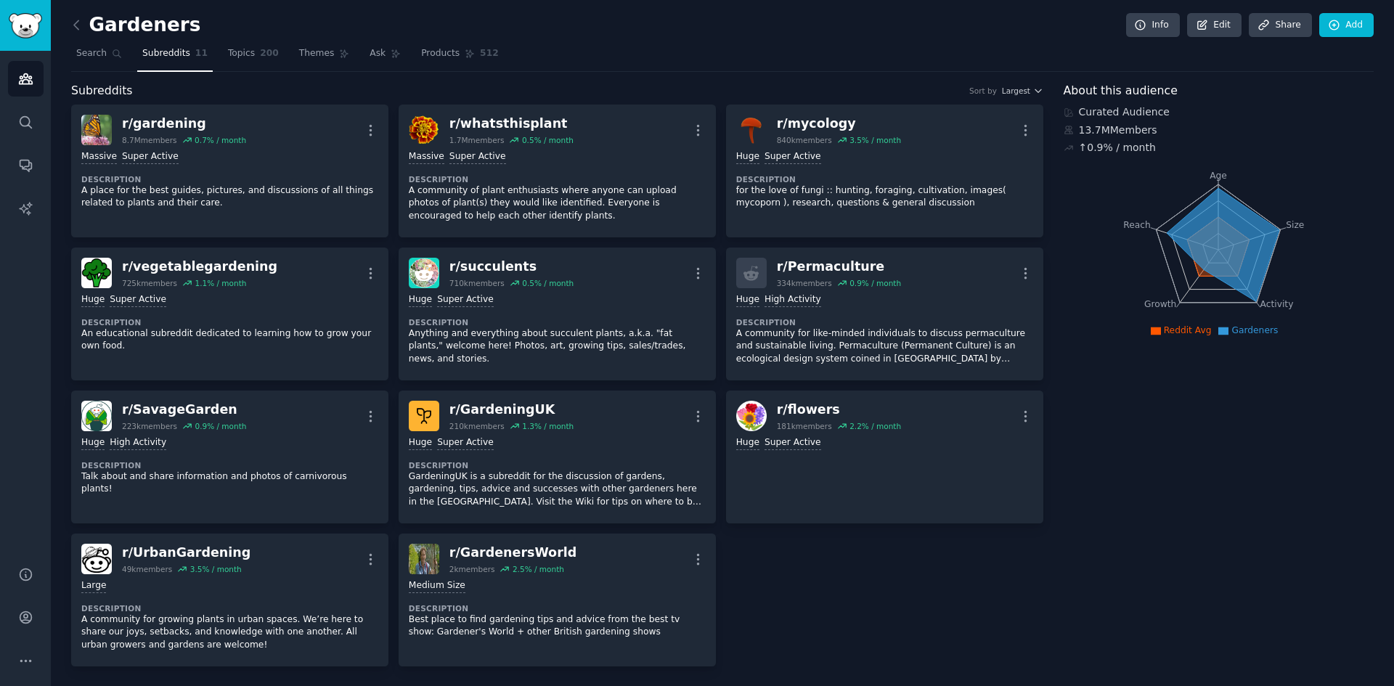
click at [718, 41] on div "Gardeners Info Edit Share Add" at bounding box center [722, 28] width 1303 height 30
